Goal: Information Seeking & Learning: Learn about a topic

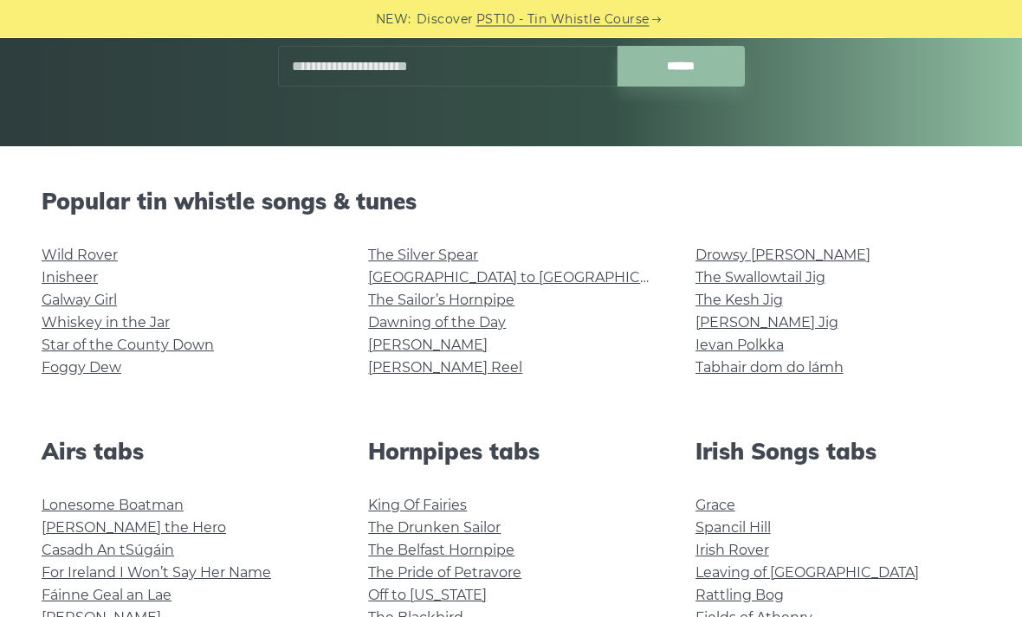
scroll to position [308, 0]
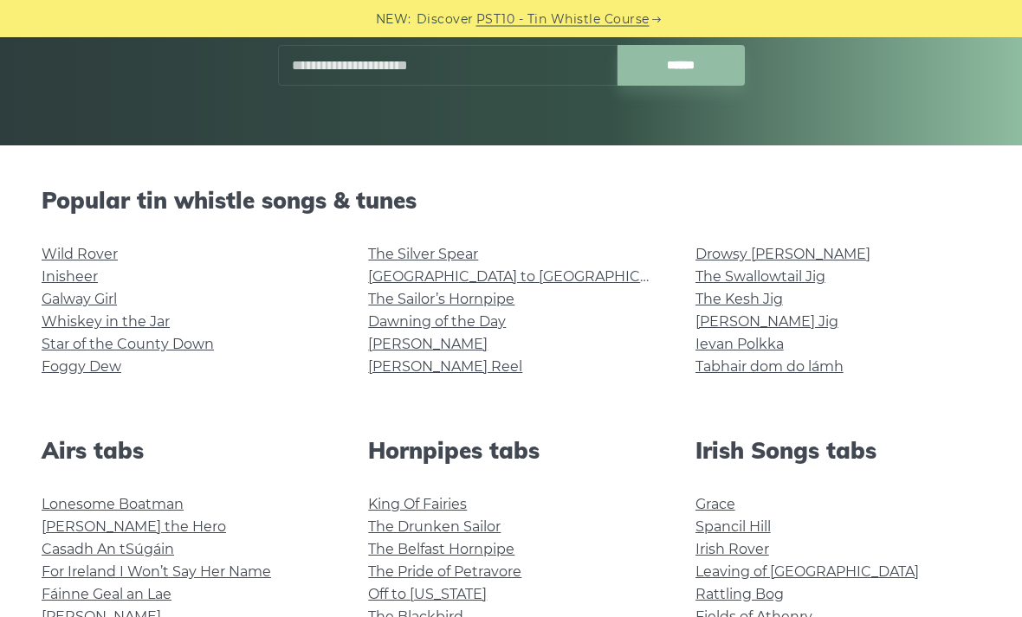
click at [62, 303] on link "Galway Girl" at bounding box center [79, 300] width 75 height 16
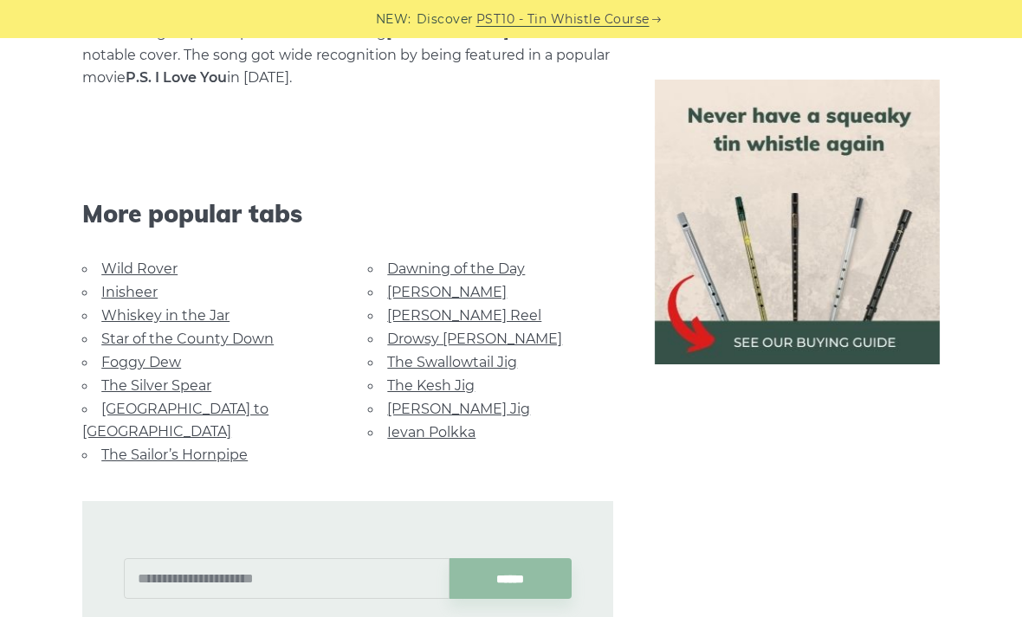
scroll to position [1136, 0]
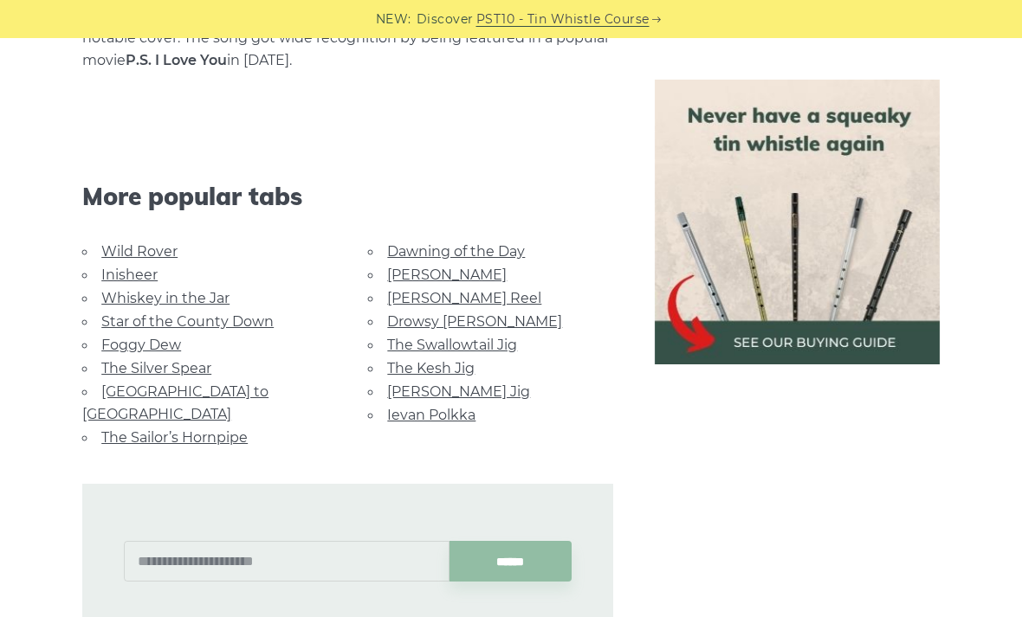
click at [223, 305] on link "Whiskey in the Jar" at bounding box center [165, 298] width 128 height 16
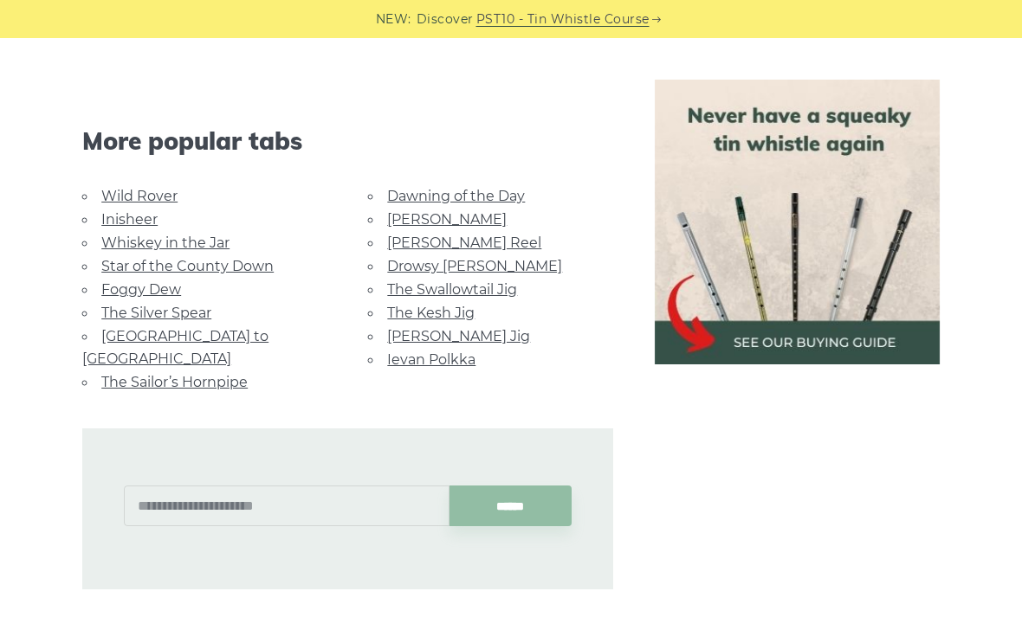
click at [254, 262] on link "Star of the County Down" at bounding box center [187, 266] width 172 height 16
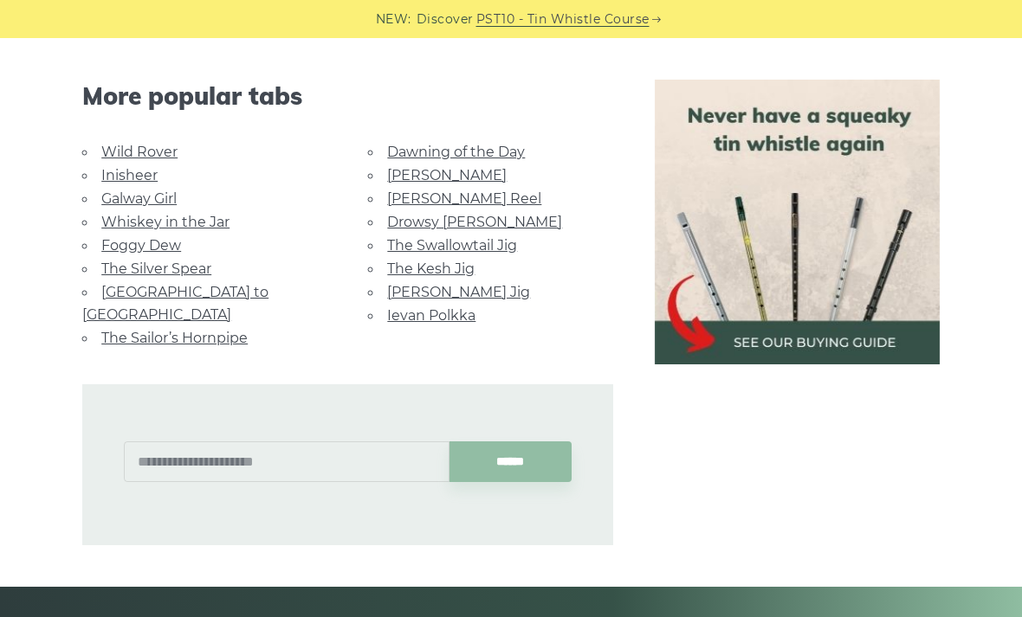
scroll to position [1089, 0]
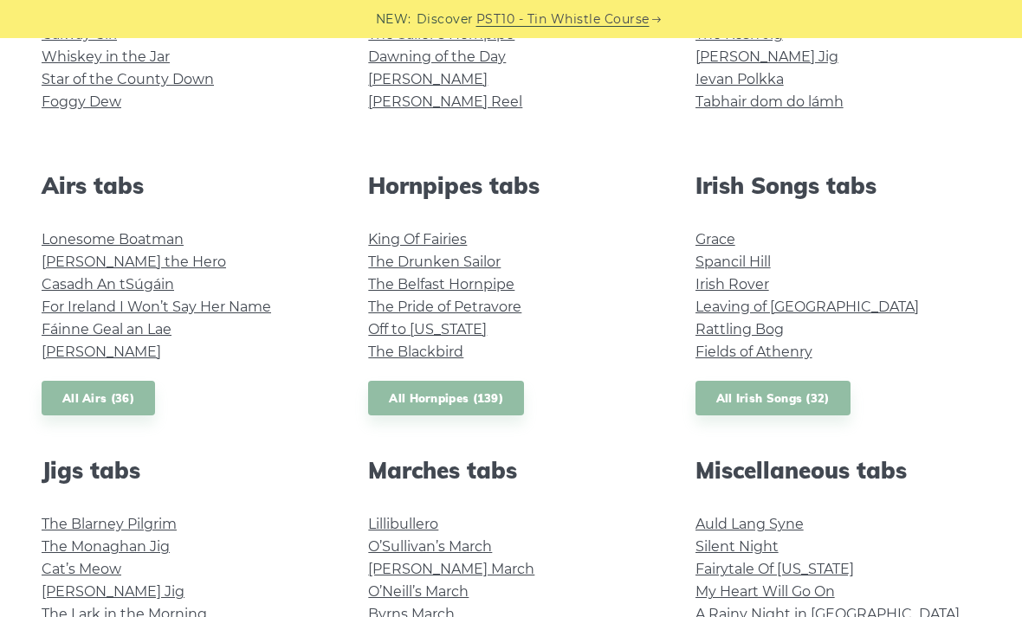
scroll to position [584, 0]
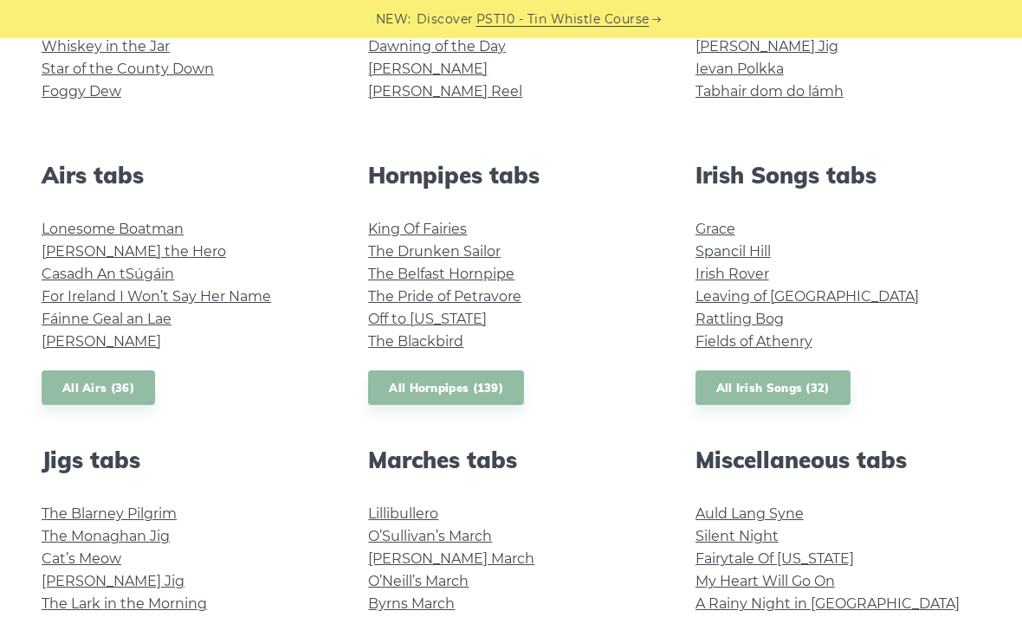
click at [726, 222] on link "Grace" at bounding box center [715, 229] width 40 height 16
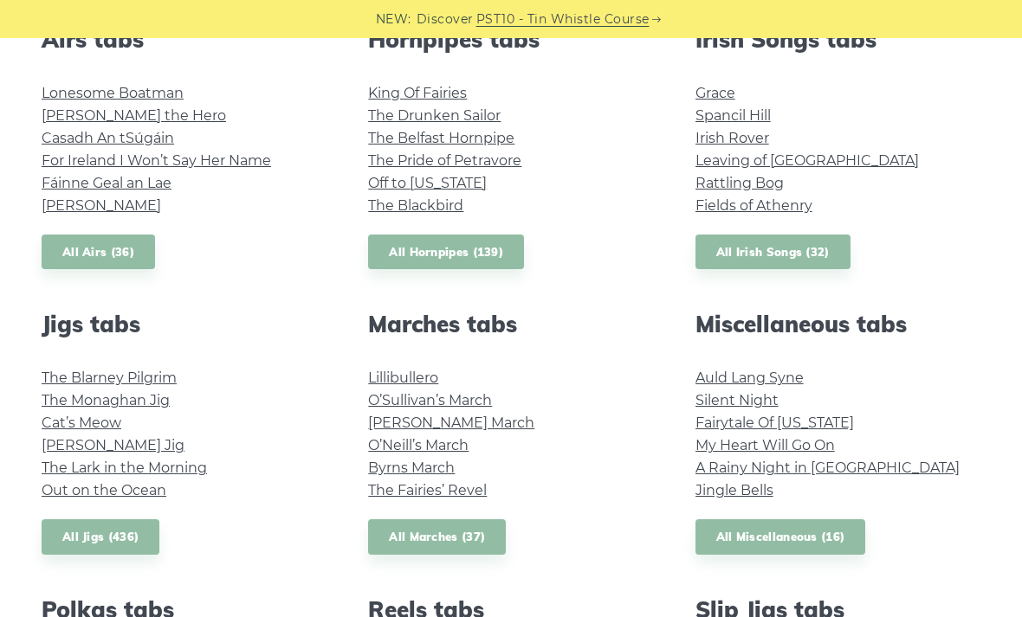
scroll to position [725, 0]
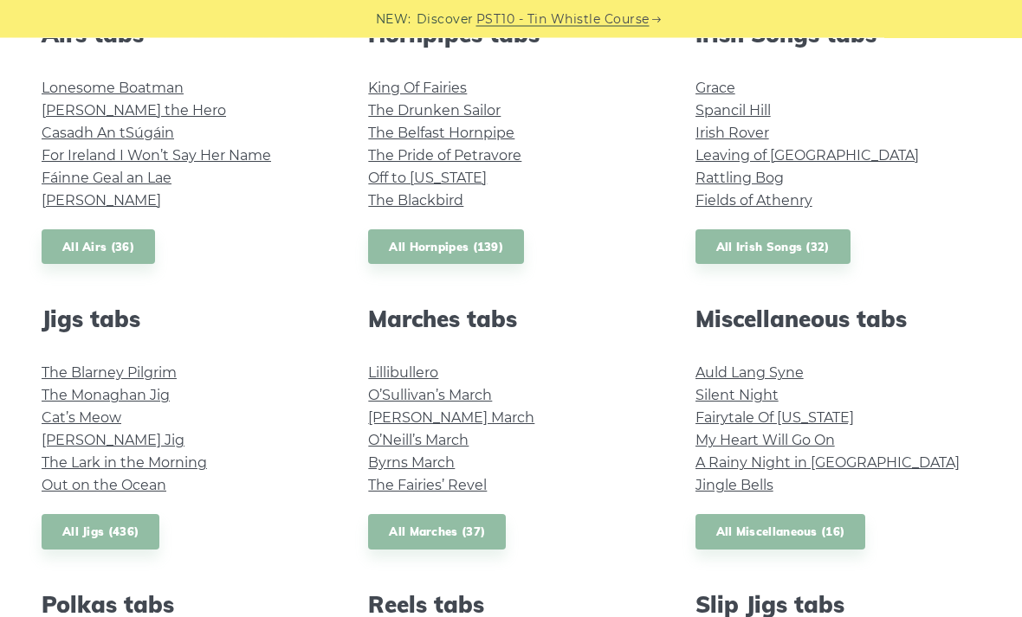
click at [762, 176] on link "Rattling Bog" at bounding box center [739, 179] width 88 height 16
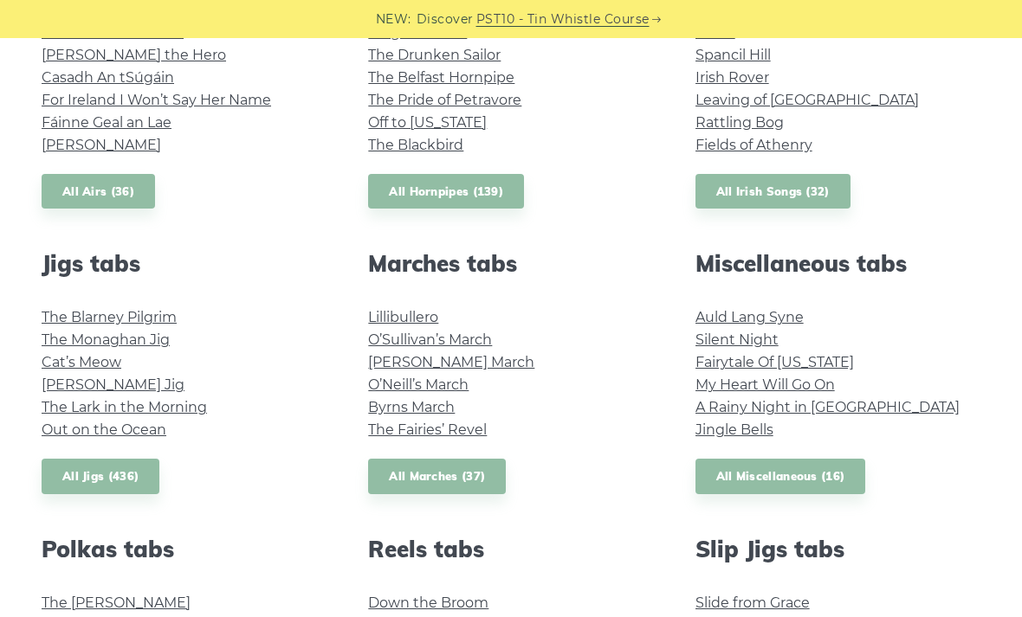
click at [486, 354] on link "Brian Boru’s March" at bounding box center [451, 362] width 166 height 16
click at [764, 332] on link "Silent Night" at bounding box center [736, 340] width 83 height 16
click at [824, 354] on link "Fairytale Of New York" at bounding box center [774, 362] width 158 height 16
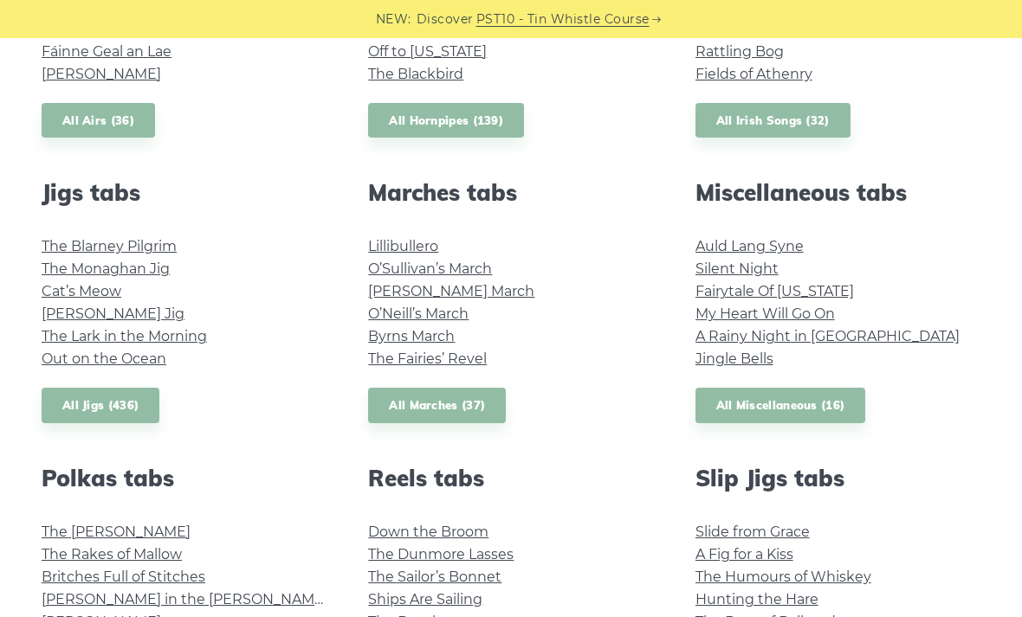
scroll to position [855, 0]
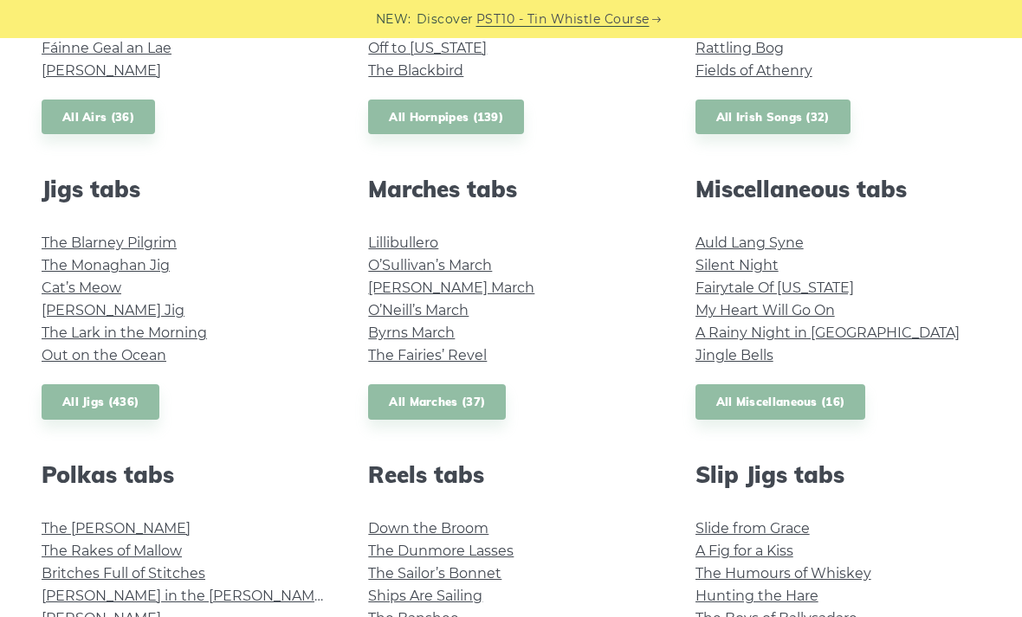
click at [720, 361] on link "Jingle Bells" at bounding box center [734, 355] width 78 height 16
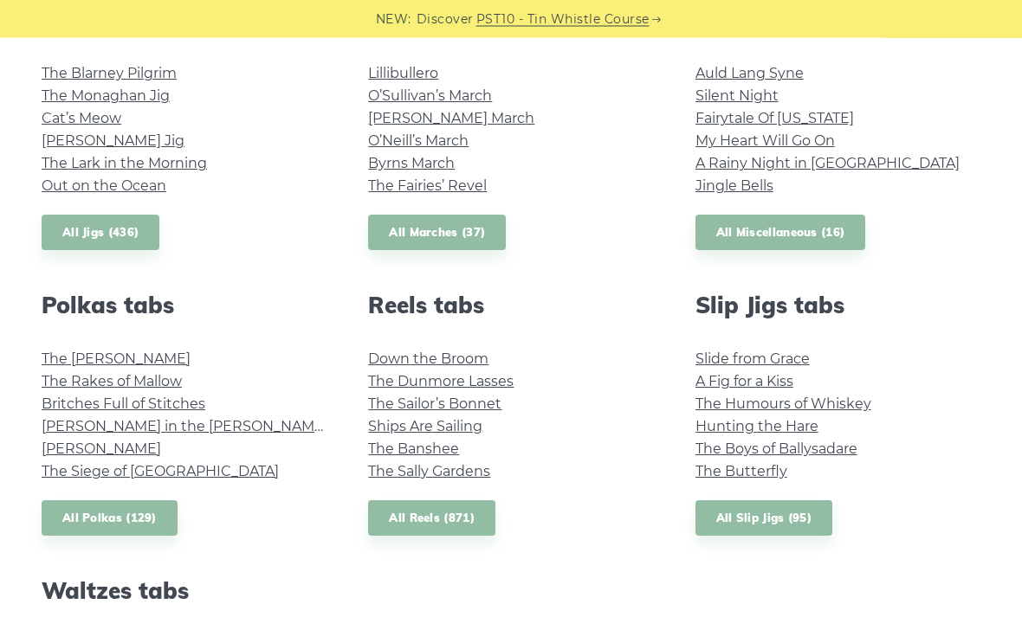
scroll to position [1029, 0]
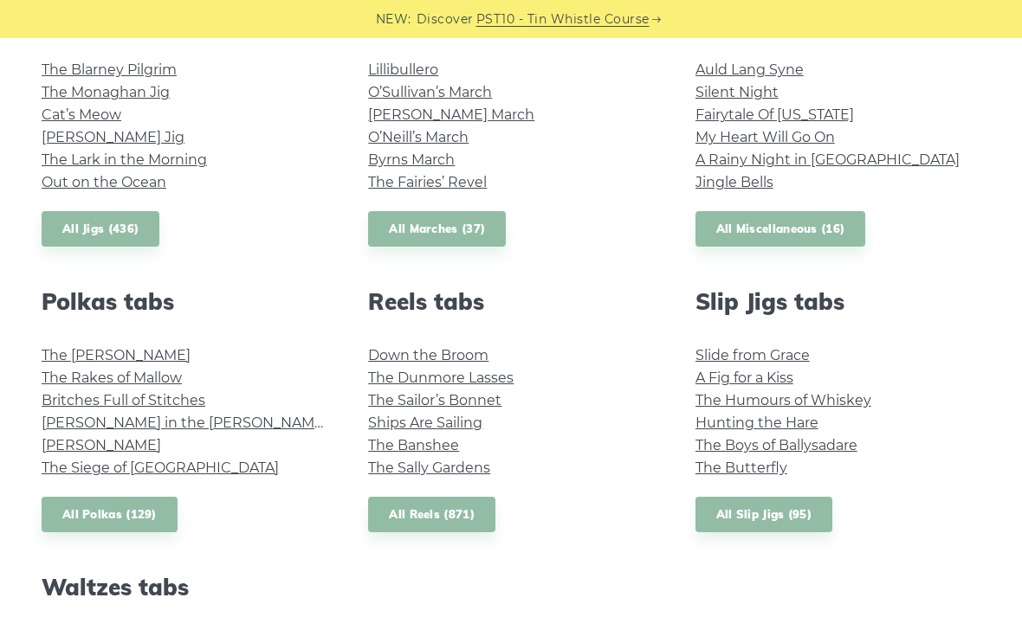
click at [474, 468] on link "The Sally Gardens" at bounding box center [429, 468] width 122 height 16
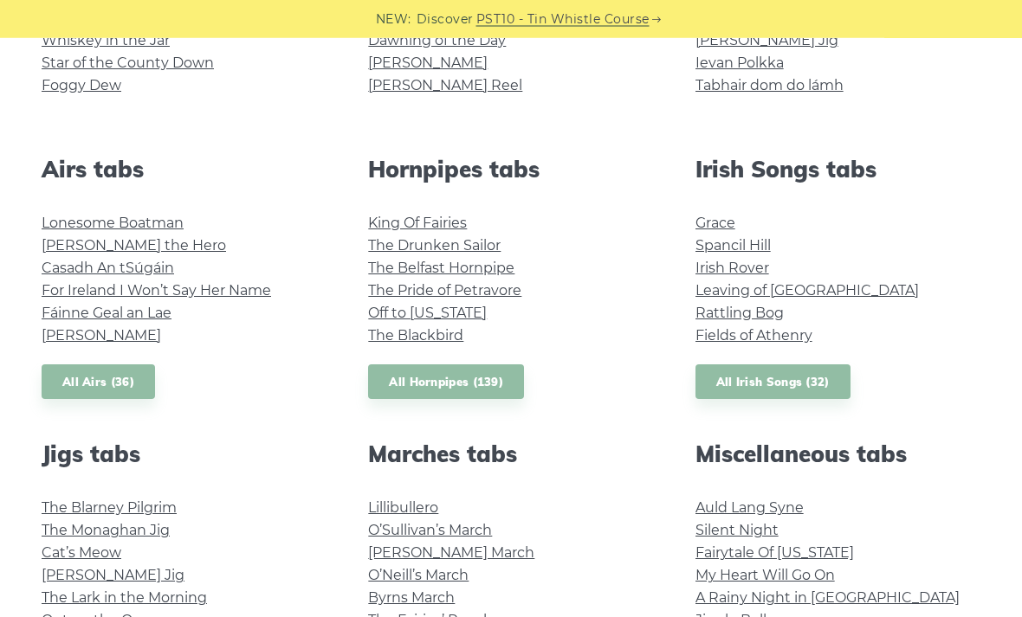
scroll to position [597, 0]
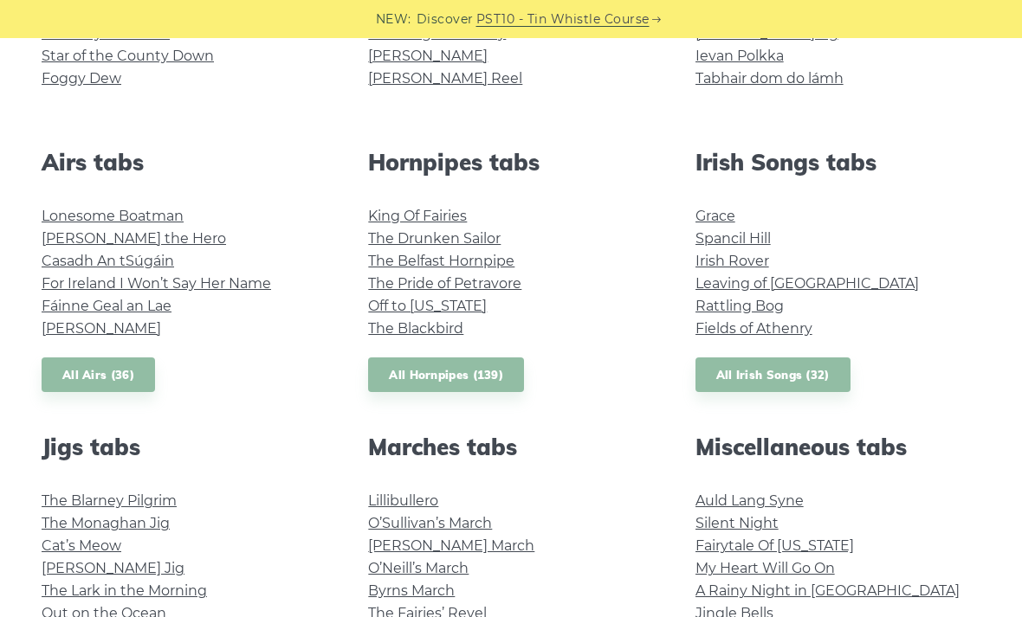
click at [136, 369] on link "All Airs (36)" at bounding box center [98, 375] width 113 height 35
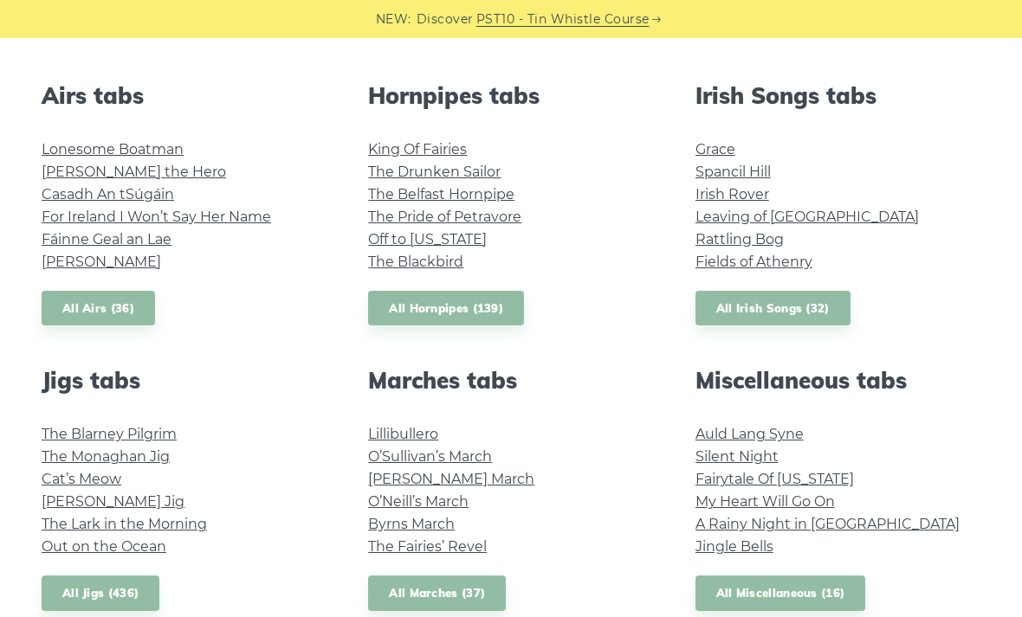
scroll to position [685, 0]
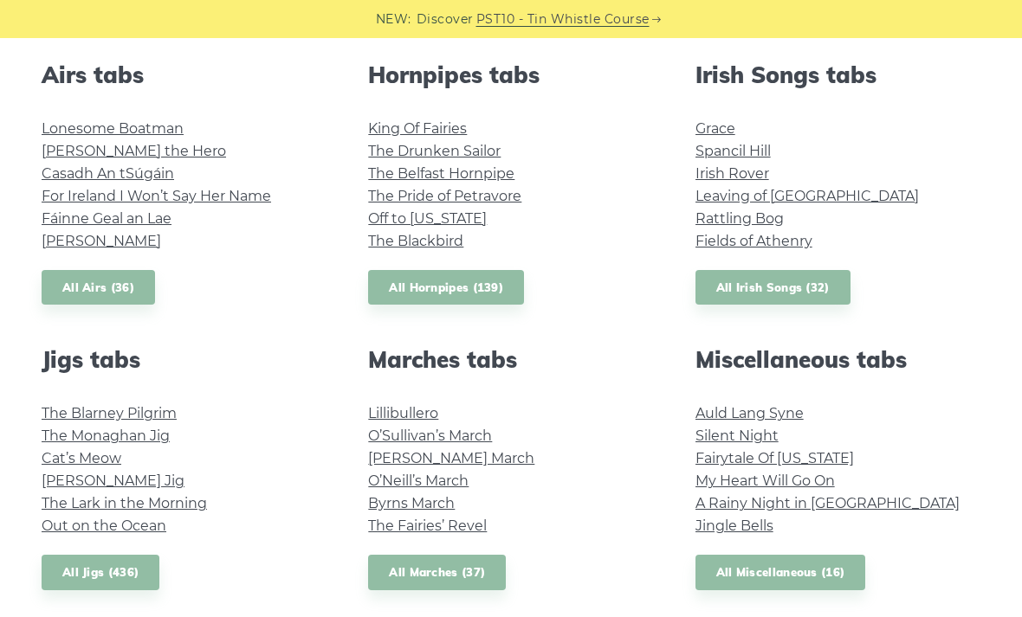
click at [416, 290] on link "All Hornpipes (139)" at bounding box center [446, 287] width 156 height 35
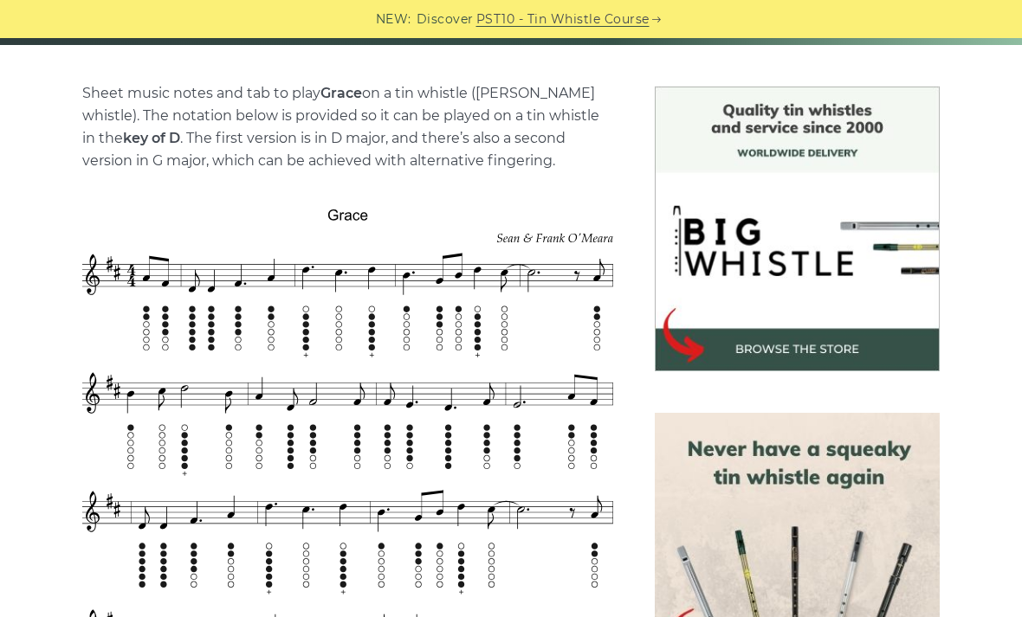
scroll to position [412, 0]
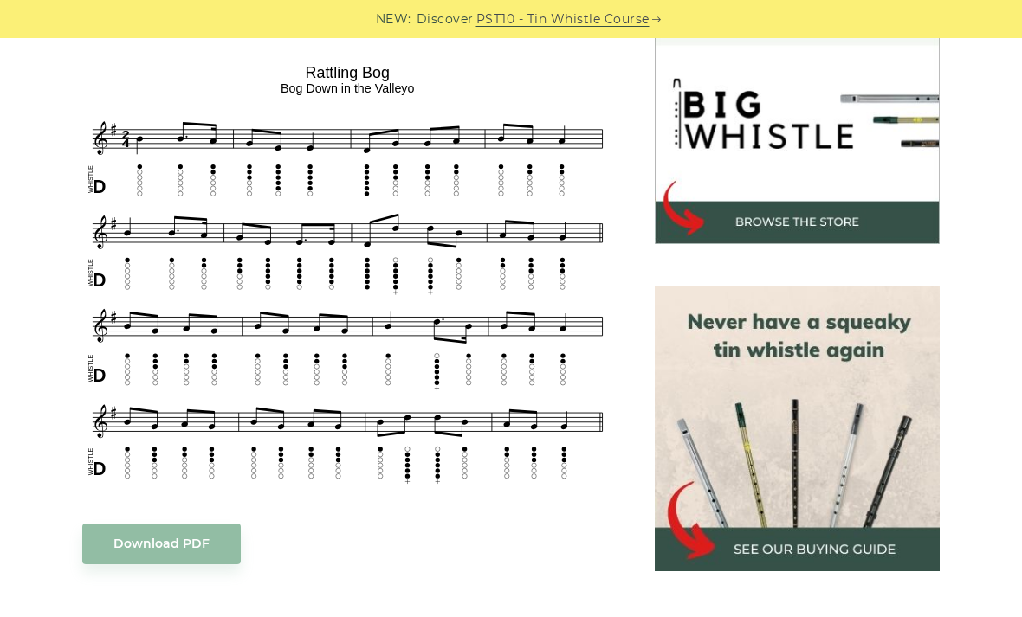
scroll to position [592, 0]
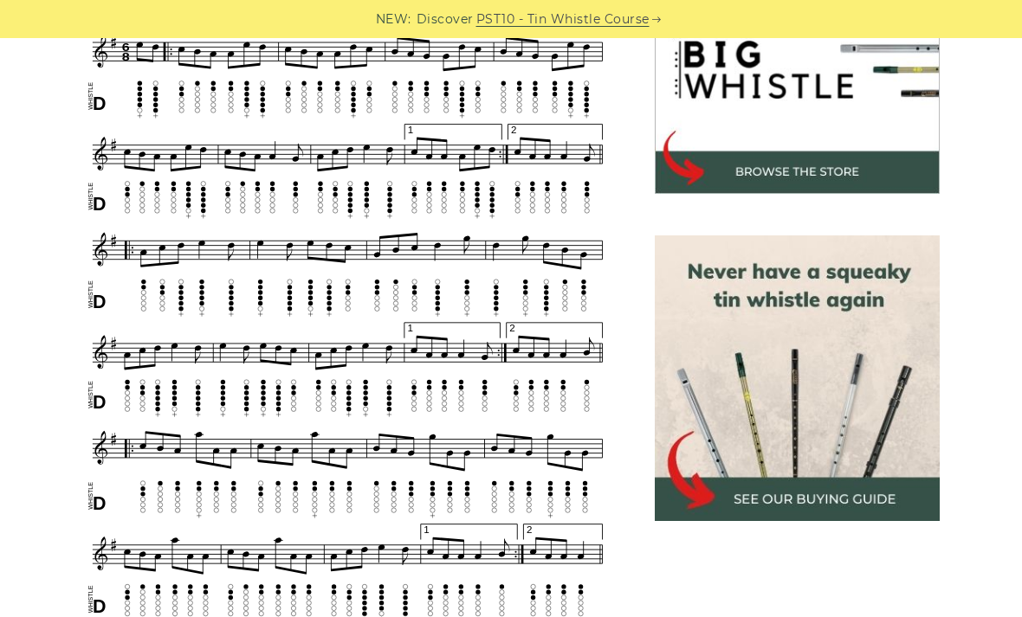
scroll to position [588, 0]
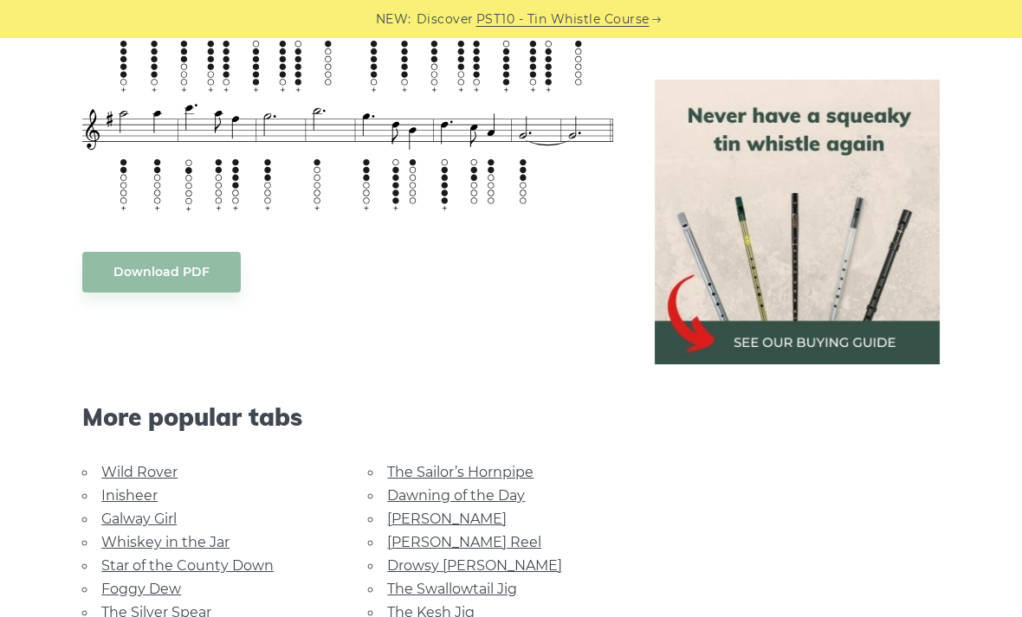
scroll to position [1253, 0]
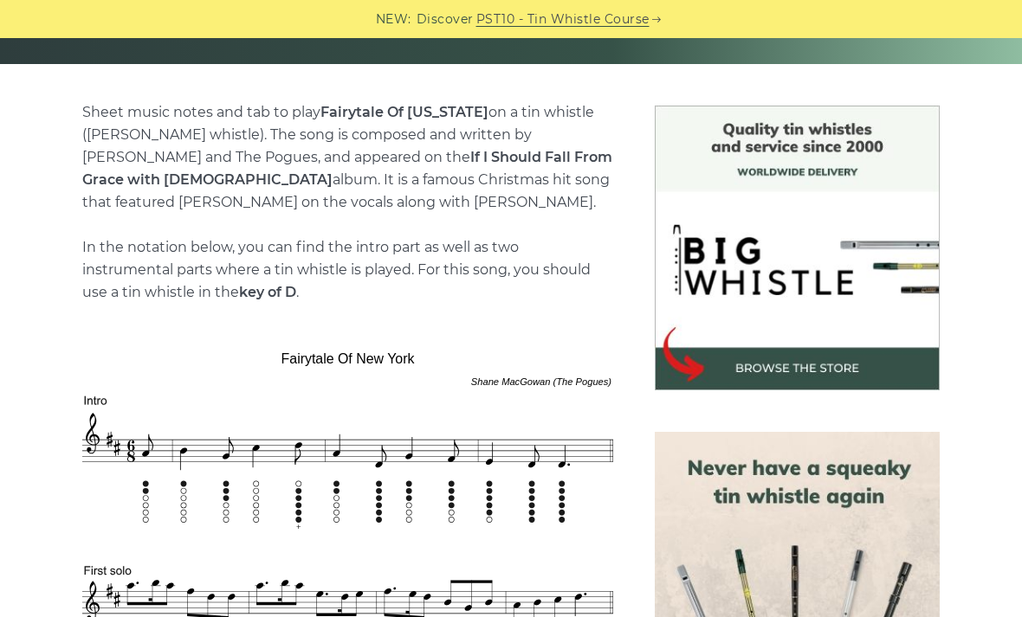
scroll to position [391, 0]
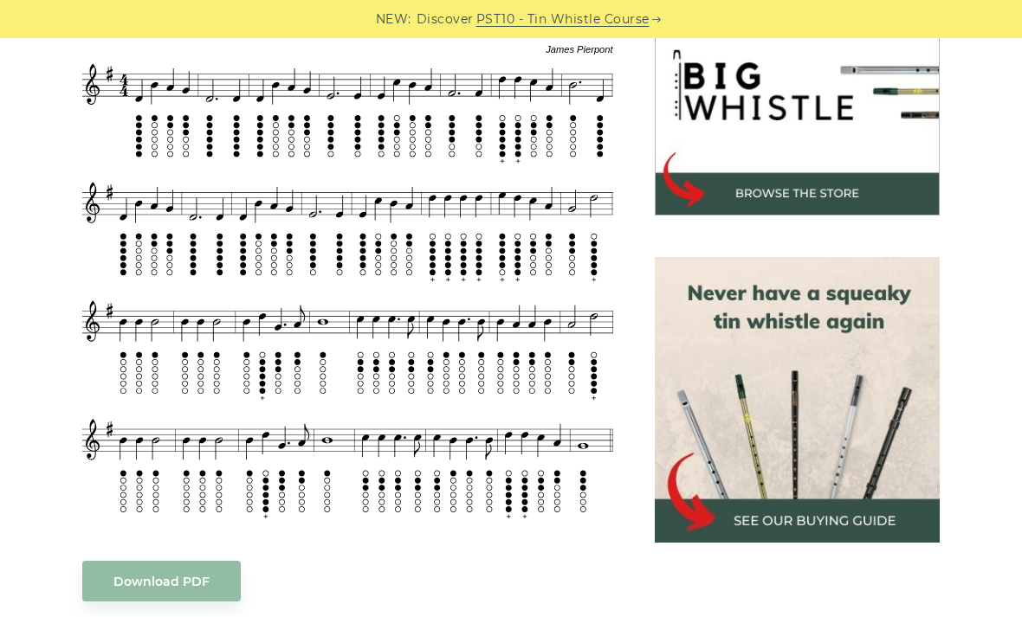
scroll to position [566, 0]
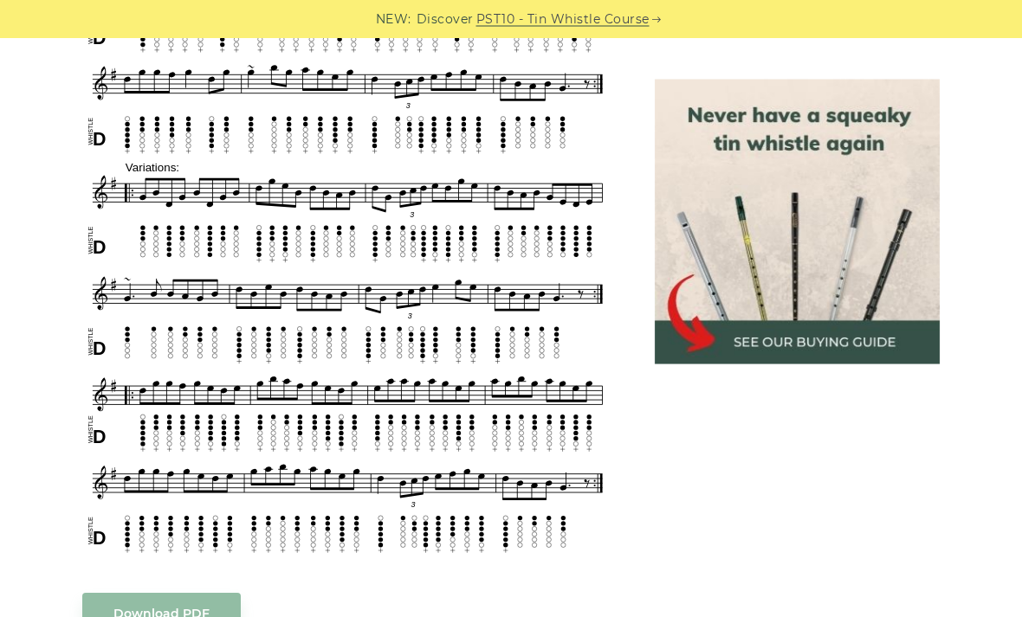
scroll to position [846, 0]
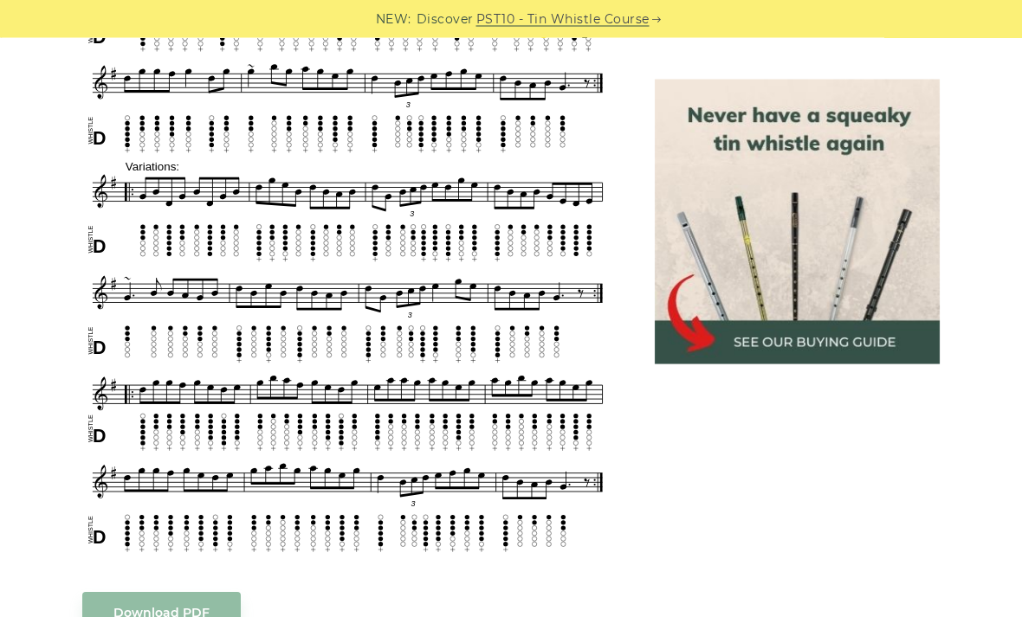
click at [56, 7] on div "NEW: Discover PST10 - Tin Whistle Course" at bounding box center [511, 19] width 1022 height 38
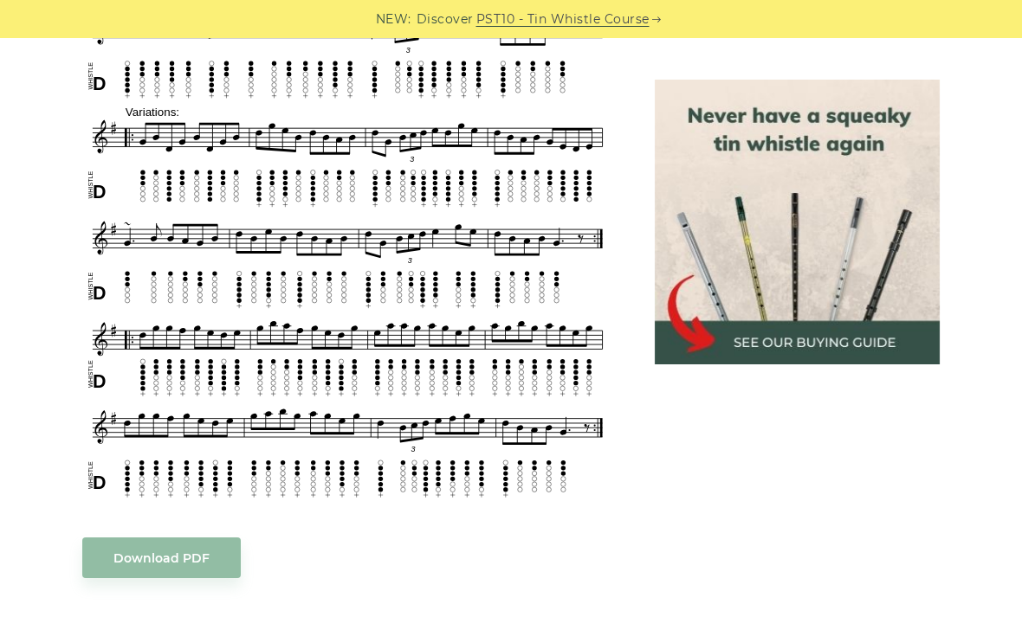
scroll to position [902, 0]
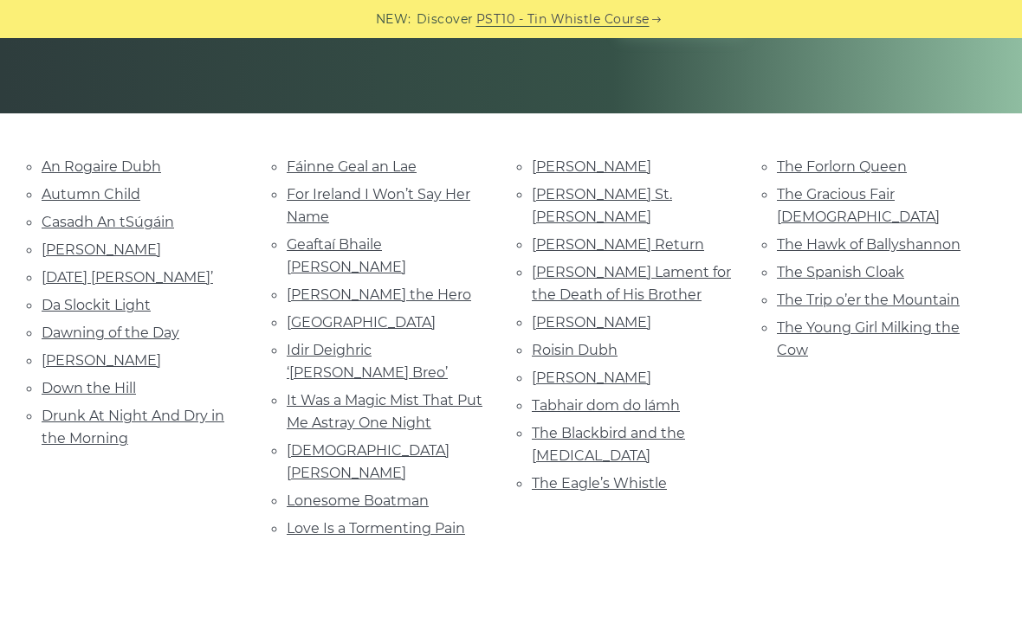
scroll to position [342, 0]
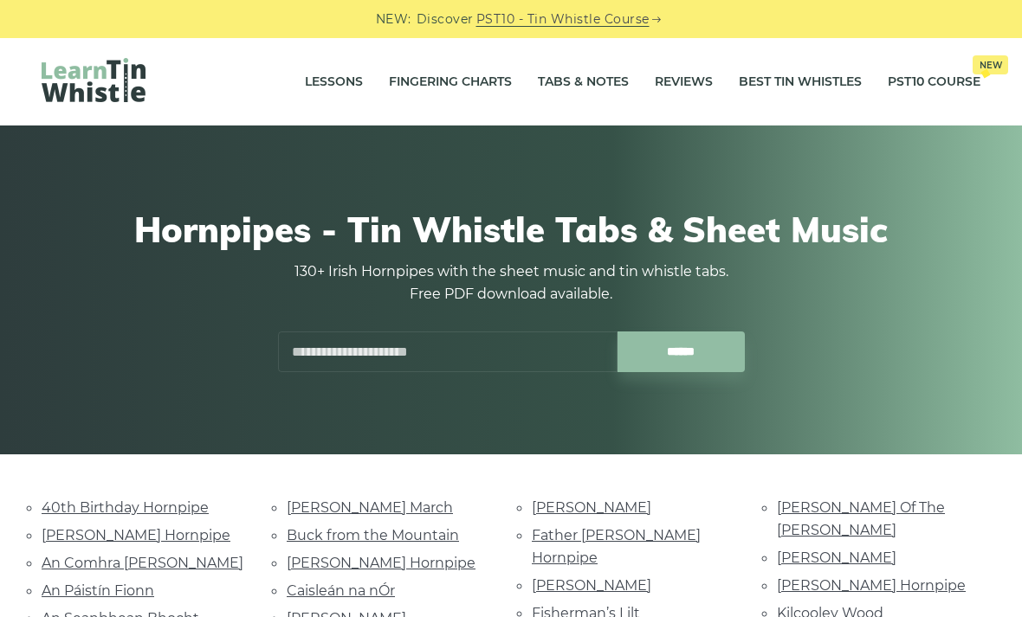
click at [490, 346] on input "text" at bounding box center [447, 352] width 339 height 41
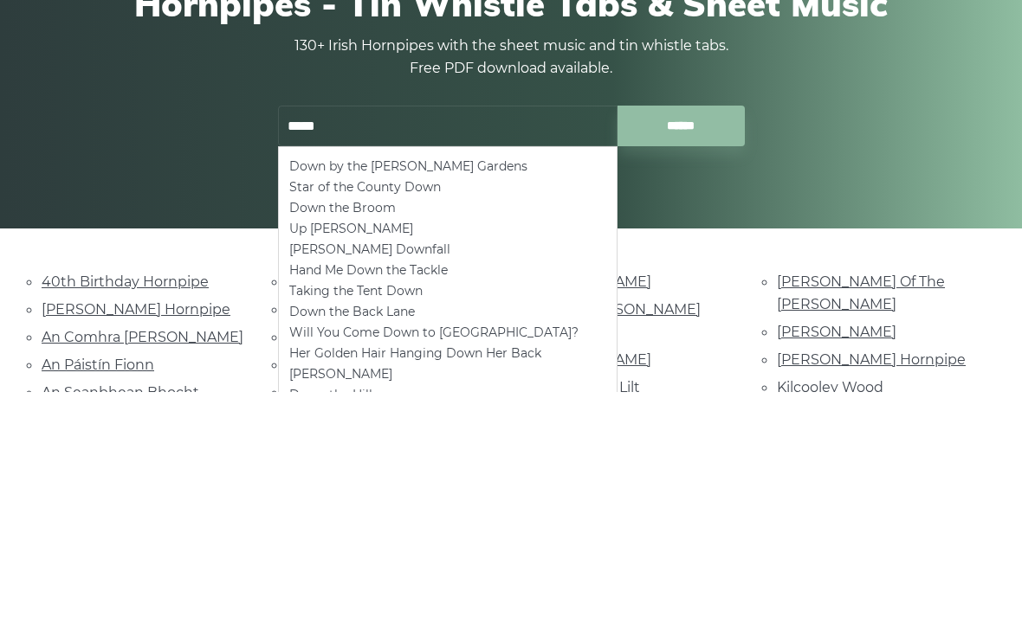
click at [684, 332] on input "******" at bounding box center [680, 352] width 127 height 41
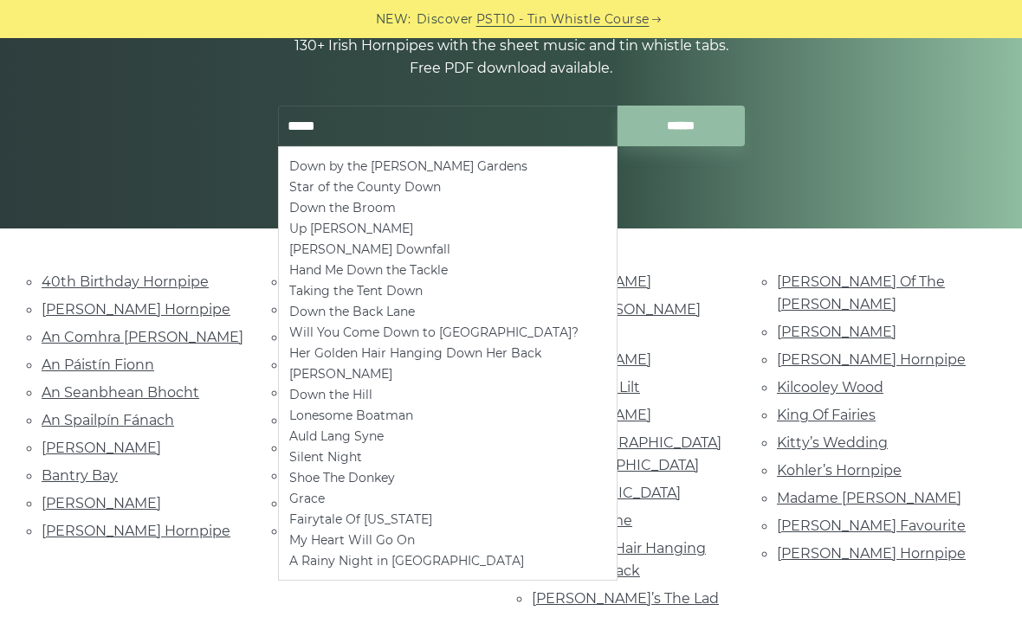
click at [429, 170] on li "Down by the Sally Gardens" at bounding box center [447, 166] width 317 height 21
type input "**********"
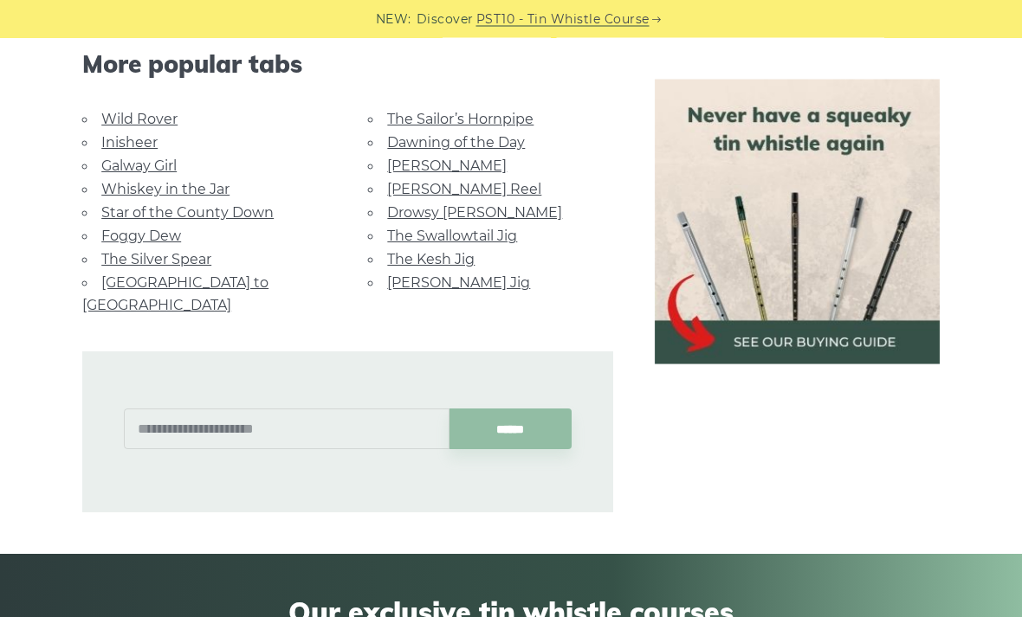
scroll to position [1154, 0]
click at [163, 167] on link "Galway Girl" at bounding box center [138, 165] width 75 height 16
